Goal: Feedback & Contribution: Leave review/rating

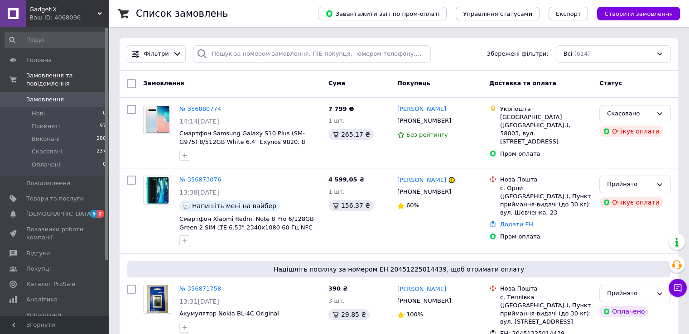
click at [43, 96] on span "Замовлення" at bounding box center [45, 100] width 38 height 8
click at [99, 96] on span "1" at bounding box center [99, 100] width 9 height 8
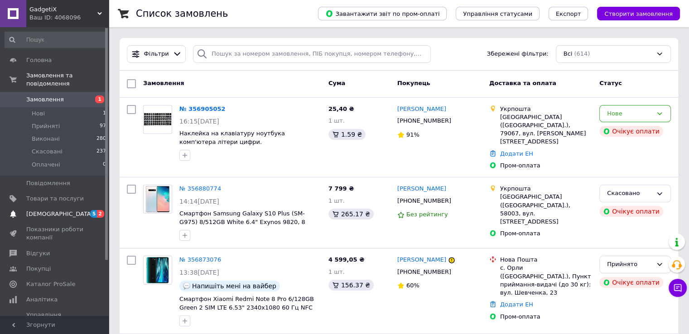
click at [67, 210] on span "[DEMOGRAPHIC_DATA]" at bounding box center [55, 214] width 58 height 8
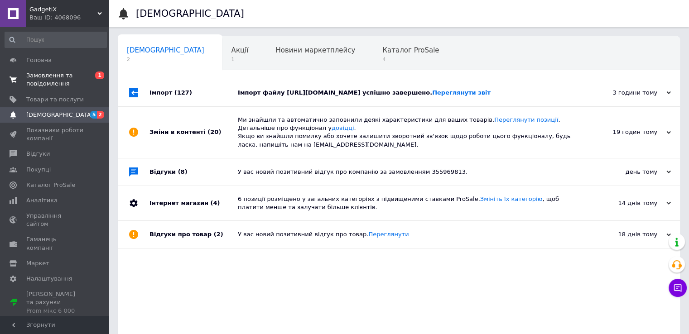
click at [65, 79] on span "Замовлення та повідомлення" at bounding box center [55, 80] width 58 height 16
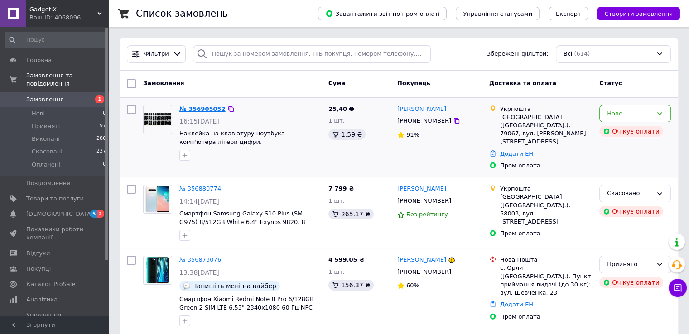
click at [201, 110] on link "№ 356905052" at bounding box center [202, 109] width 46 height 7
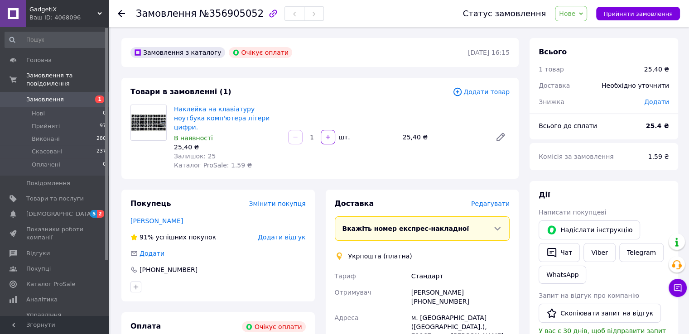
click at [270, 234] on span "Додати відгук" at bounding box center [282, 237] width 48 height 7
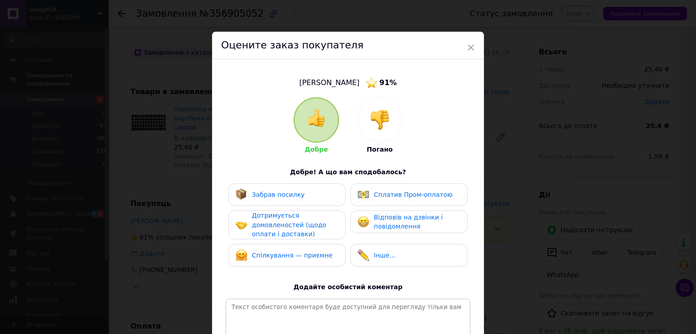
click at [474, 43] on div "Оцените заказ покупателя" at bounding box center [348, 46] width 272 height 28
click at [469, 46] on span "×" at bounding box center [471, 47] width 8 height 15
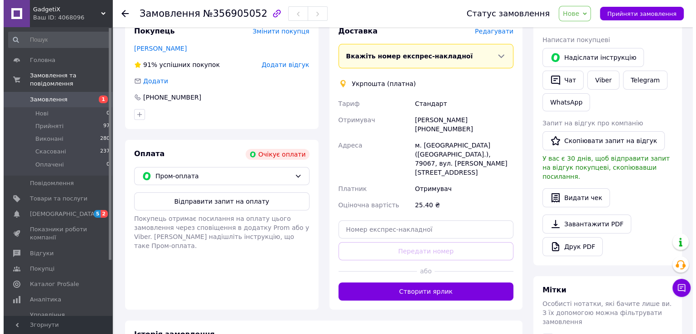
scroll to position [91, 0]
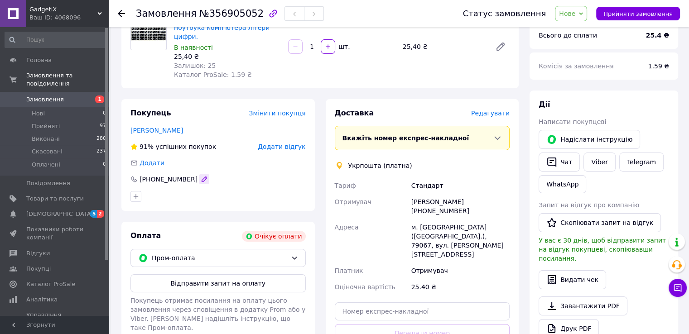
click at [201, 176] on icon "button" at bounding box center [204, 179] width 7 height 7
type input "[PHONE_NUMBER]"
click at [200, 203] on div "Покупець Змінити покупця [PERSON_NAME] 91% успішних покупок Додати відгук Додат…" at bounding box center [217, 245] width 193 height 293
click at [293, 143] on span "Додати відгук" at bounding box center [282, 146] width 48 height 7
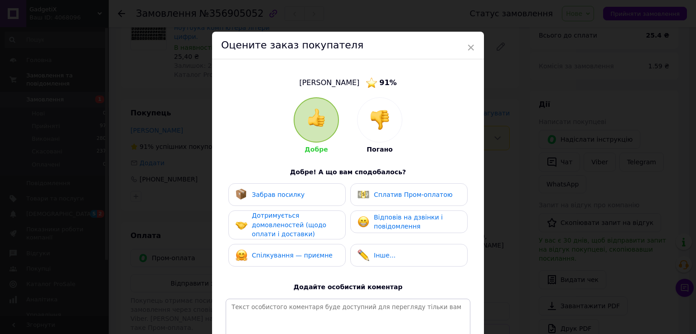
click at [361, 115] on div at bounding box center [379, 120] width 44 height 44
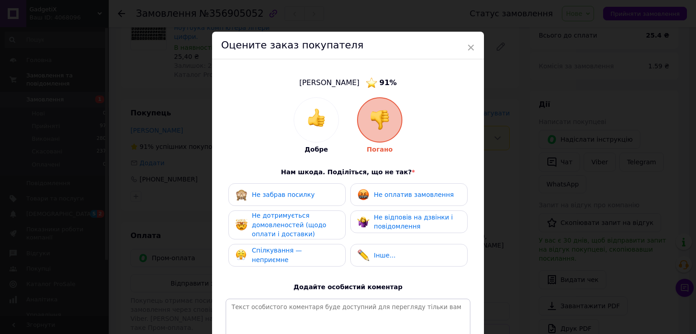
click at [405, 199] on div "Не оплатив замовлення" at bounding box center [414, 195] width 80 height 10
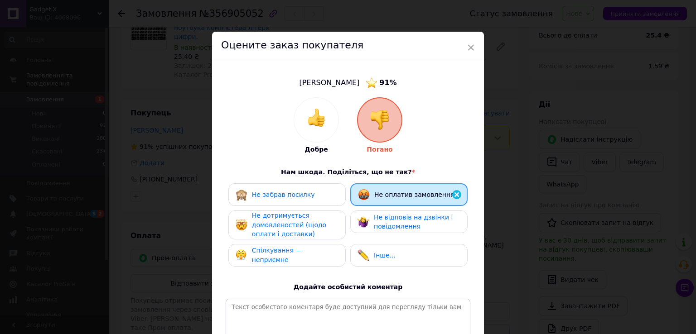
click at [395, 214] on span "Не відповів на дзвінки і повідомлення" at bounding box center [413, 222] width 79 height 17
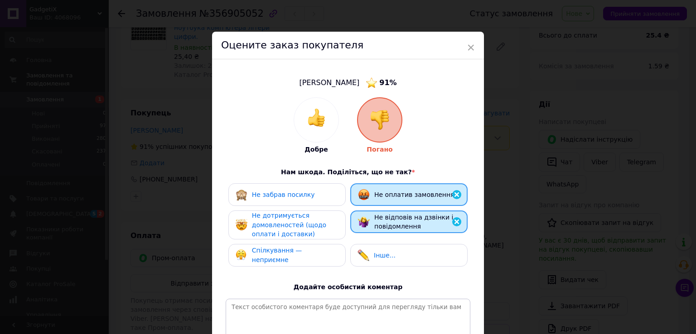
click at [330, 220] on div "Не дотримується домовленостей (щодо оплати і доставки)" at bounding box center [295, 225] width 86 height 28
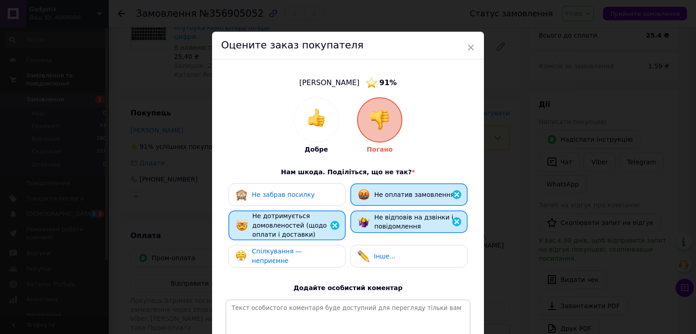
click at [302, 257] on span "Спілкування — неприємне" at bounding box center [277, 256] width 50 height 17
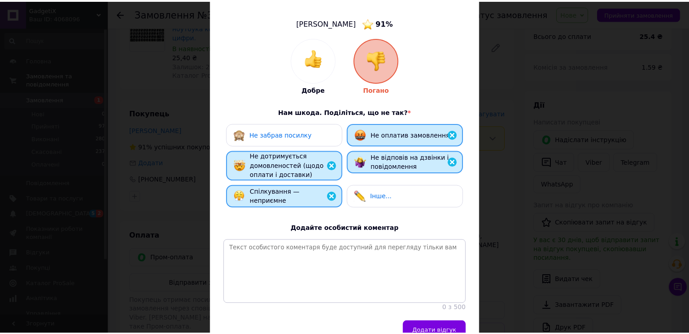
scroll to position [115, 0]
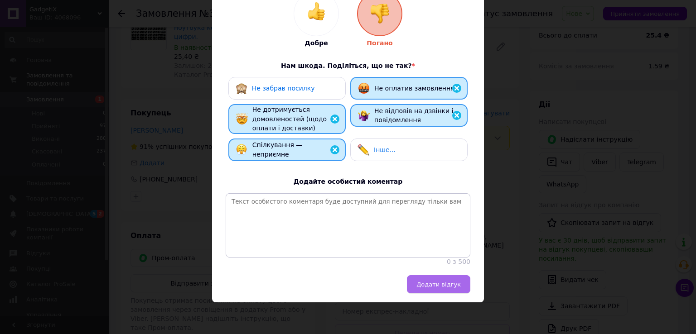
click at [438, 285] on span "Додати відгук" at bounding box center [438, 284] width 44 height 7
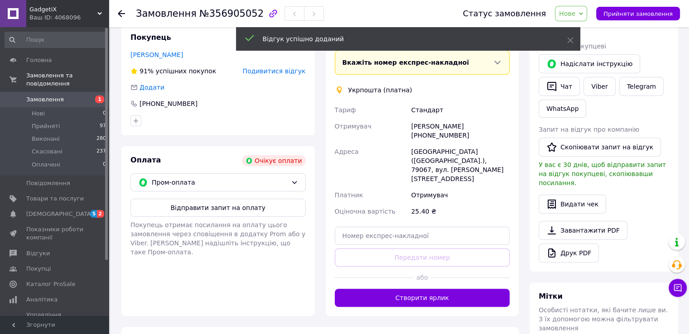
scroll to position [0, 0]
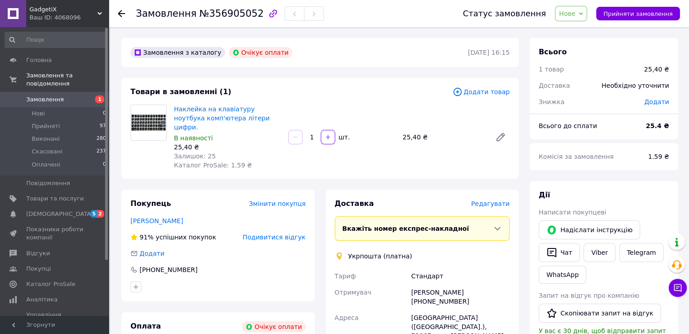
click at [586, 19] on span "Нове" at bounding box center [571, 13] width 32 height 15
click at [578, 55] on li "Скасовано" at bounding box center [576, 59] width 42 height 14
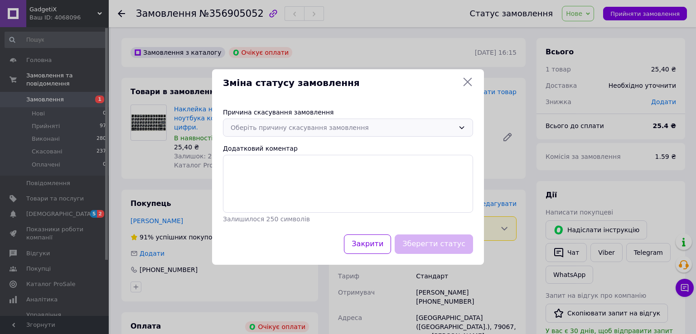
click at [339, 130] on div "Оберіть причину скасування замовлення" at bounding box center [343, 128] width 224 height 10
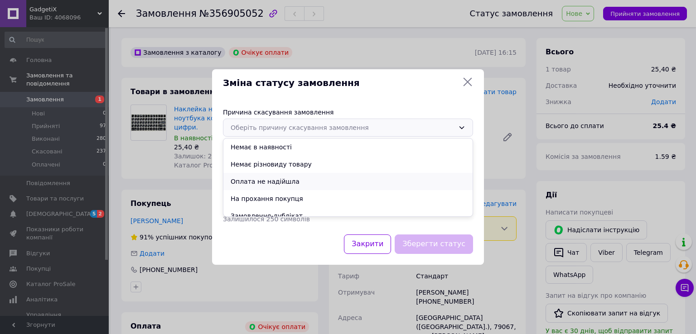
click at [274, 181] on li "Оплата не надійшла" at bounding box center [347, 181] width 249 height 17
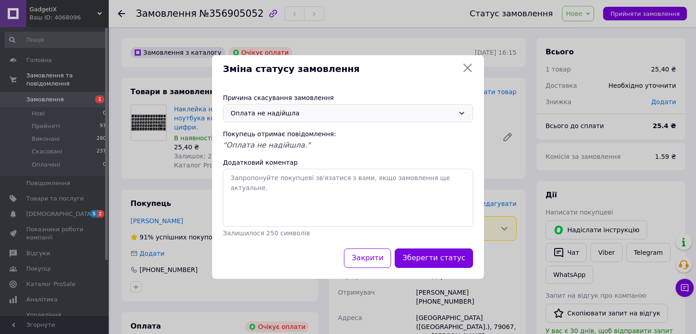
drag, startPoint x: 433, startPoint y: 261, endPoint x: 370, endPoint y: 227, distance: 71.9
click at [433, 260] on button "Зберегти статус" at bounding box center [433, 258] width 78 height 19
